Goal: Navigation & Orientation: Find specific page/section

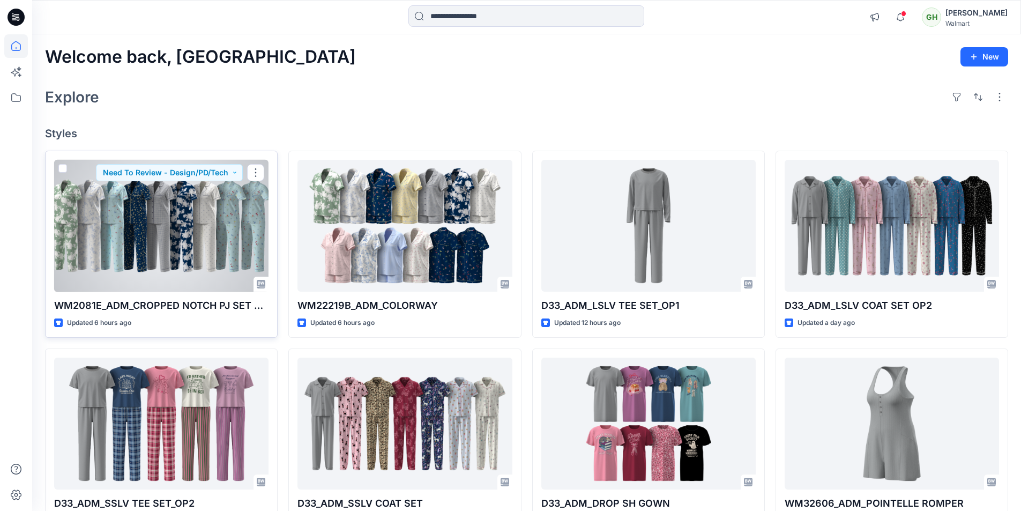
click at [139, 225] on div at bounding box center [161, 226] width 214 height 132
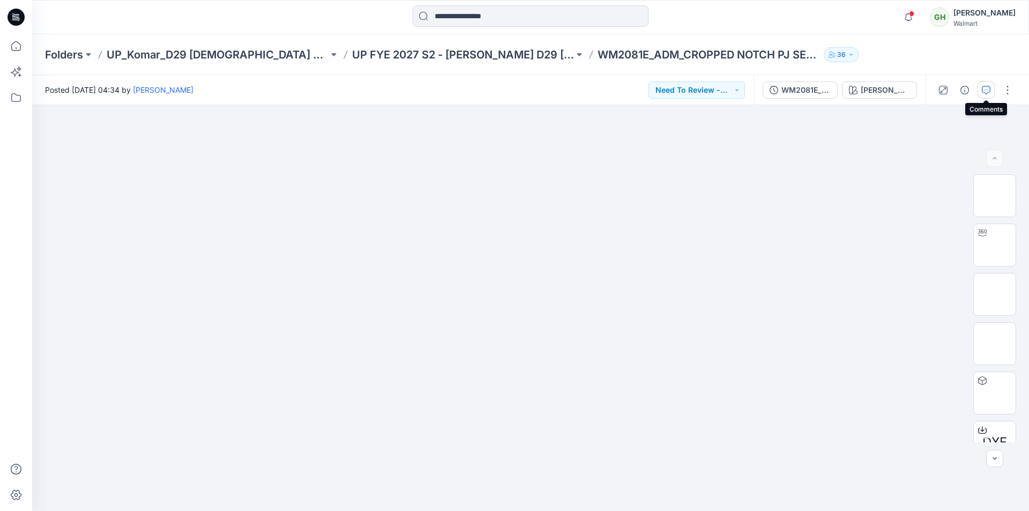
click at [989, 91] on icon "button" at bounding box center [986, 90] width 9 height 9
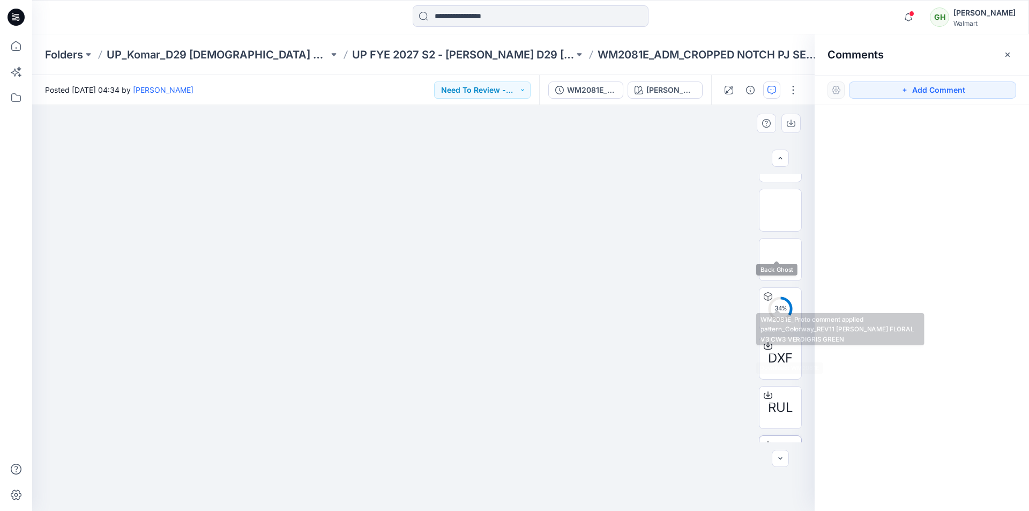
scroll to position [169, 0]
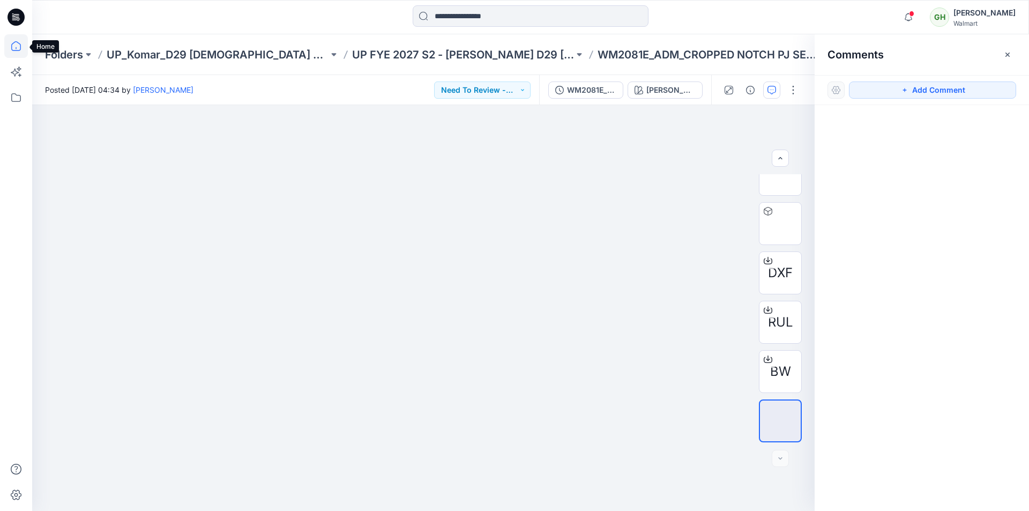
click at [19, 44] on icon at bounding box center [16, 46] width 24 height 24
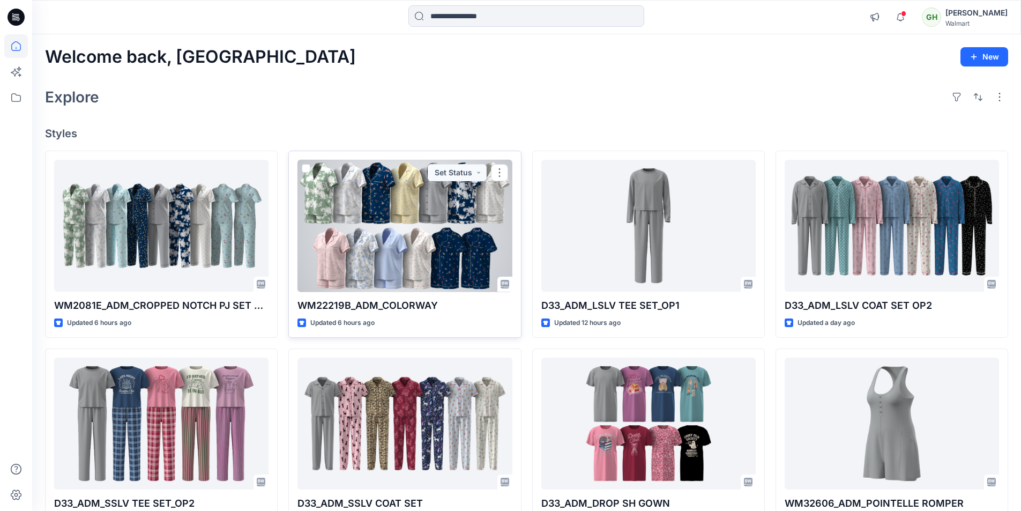
click at [461, 255] on div at bounding box center [404, 226] width 214 height 132
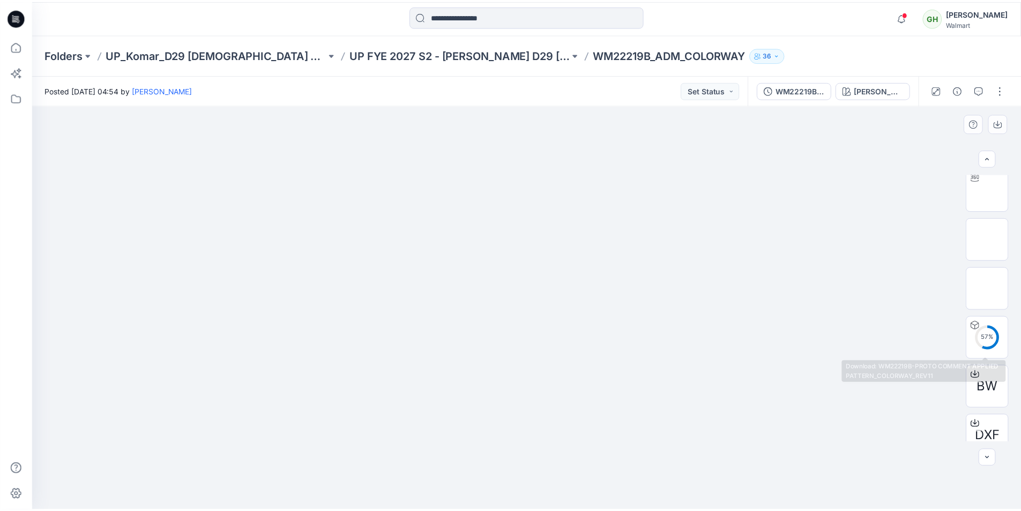
scroll to position [107, 0]
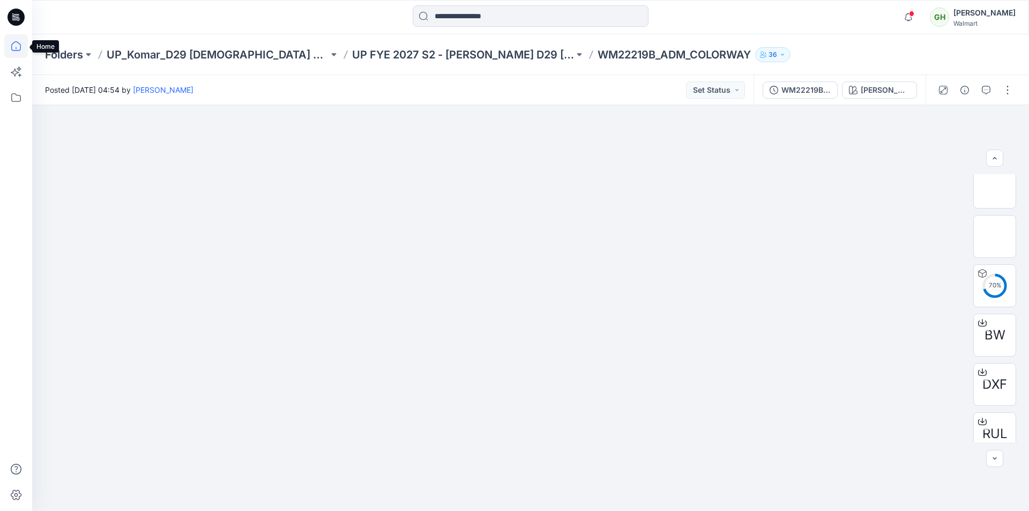
click at [19, 46] on icon at bounding box center [16, 46] width 24 height 24
